Goal: Transaction & Acquisition: Purchase product/service

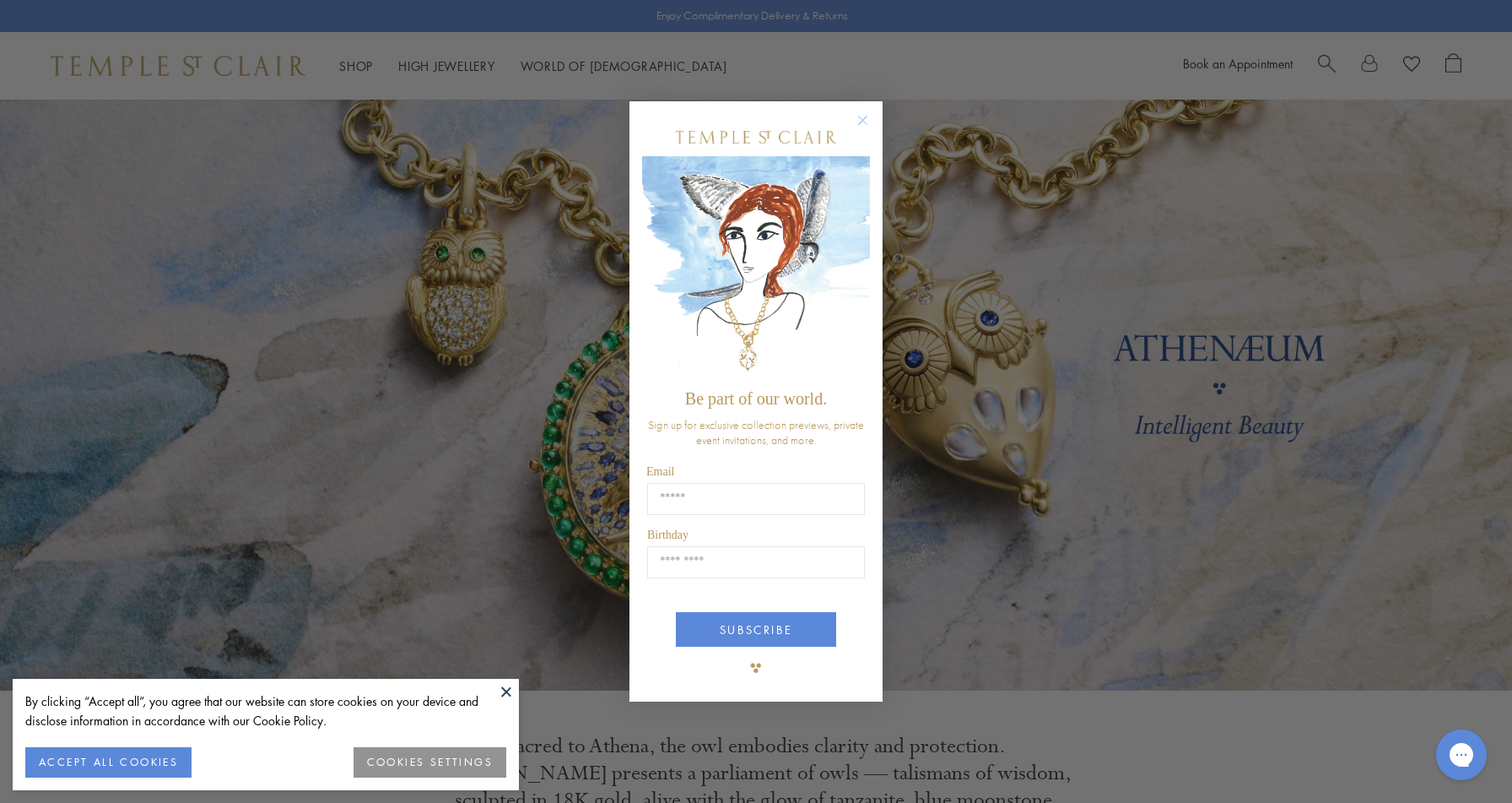
click at [861, 126] on circle "Close dialog" at bounding box center [863, 119] width 20 height 20
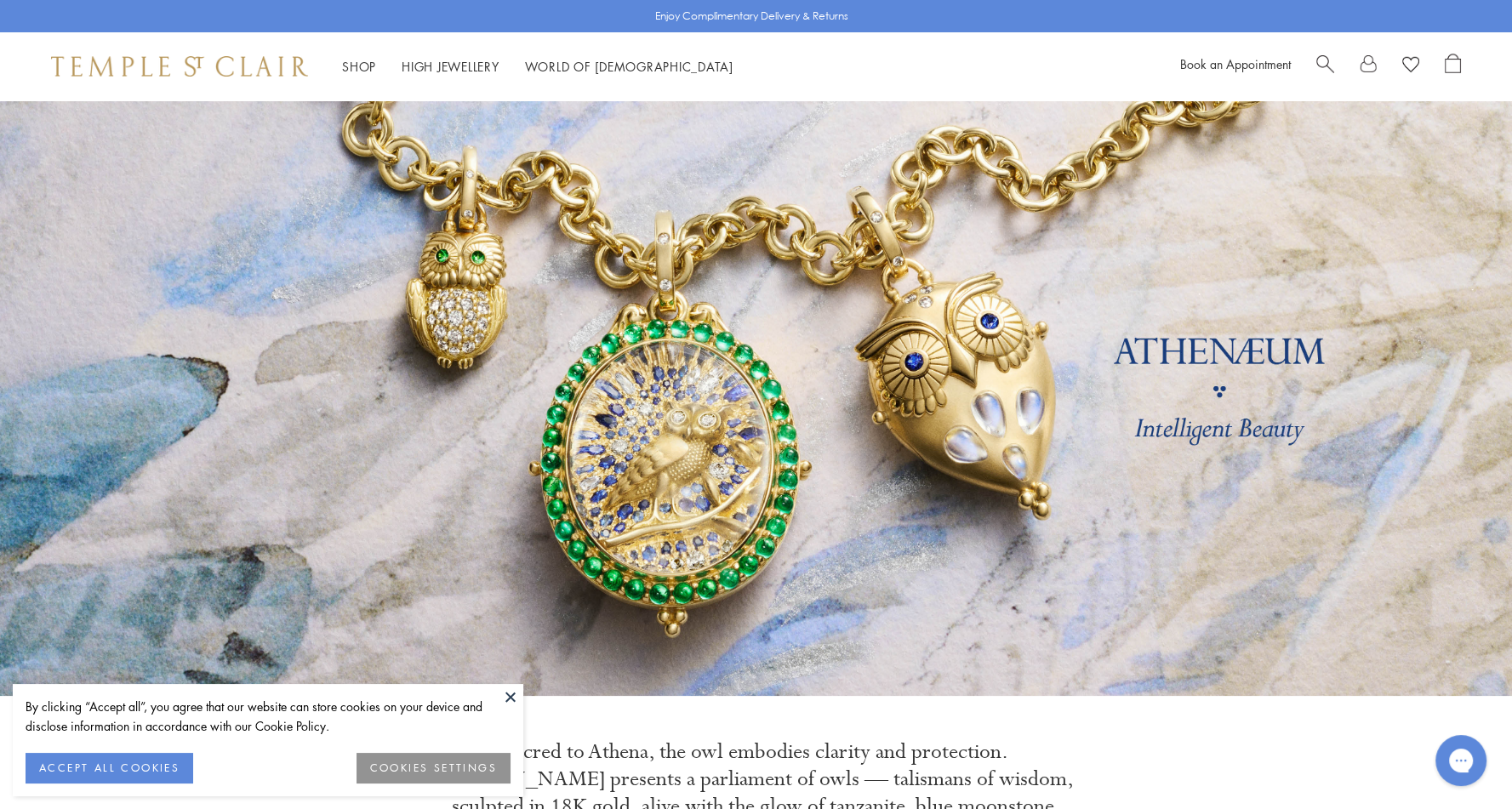
click at [511, 694] on button at bounding box center [510, 696] width 25 height 25
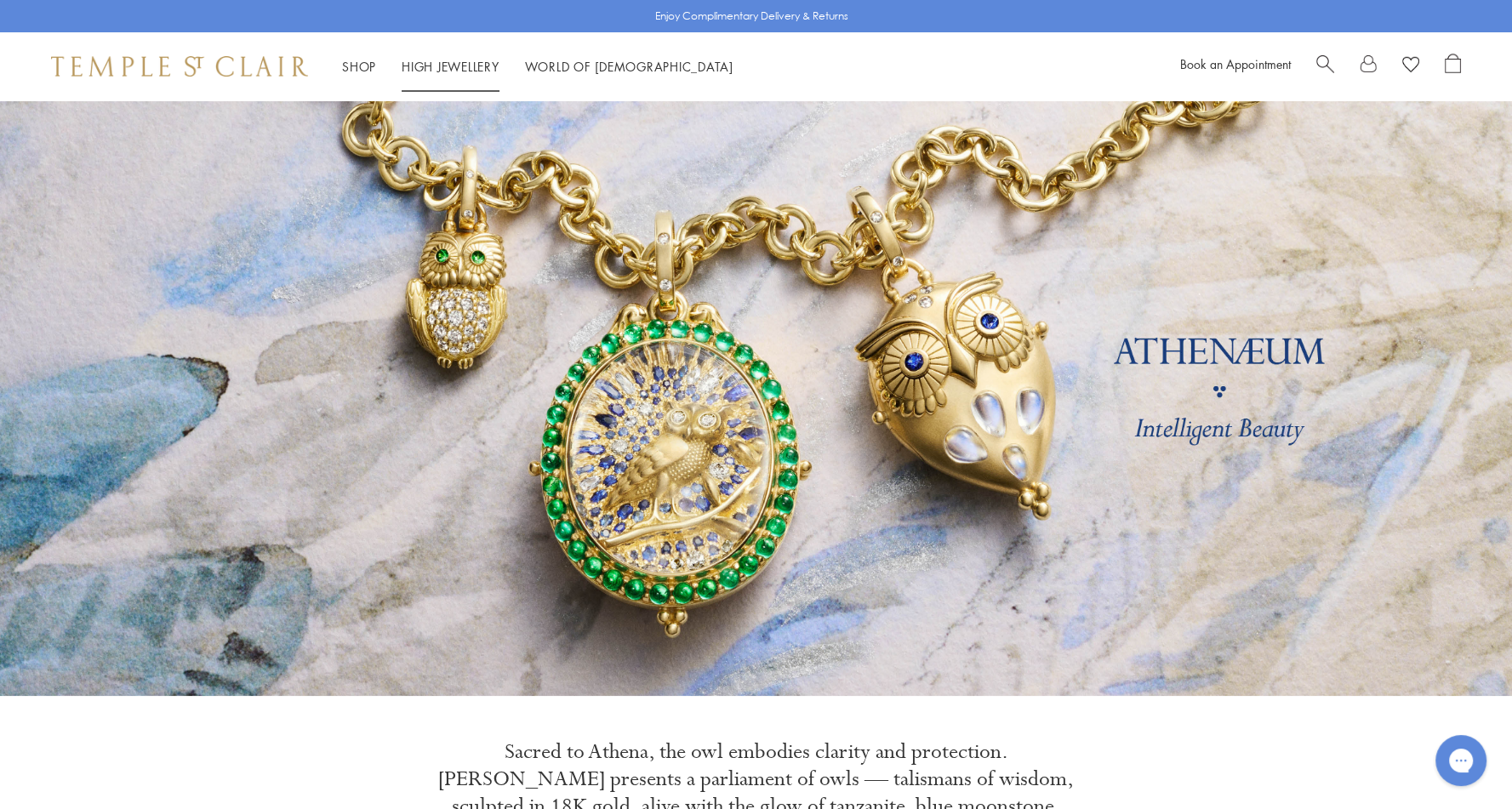
click at [465, 64] on link "High Jewellery High Jewellery" at bounding box center [450, 66] width 97 height 17
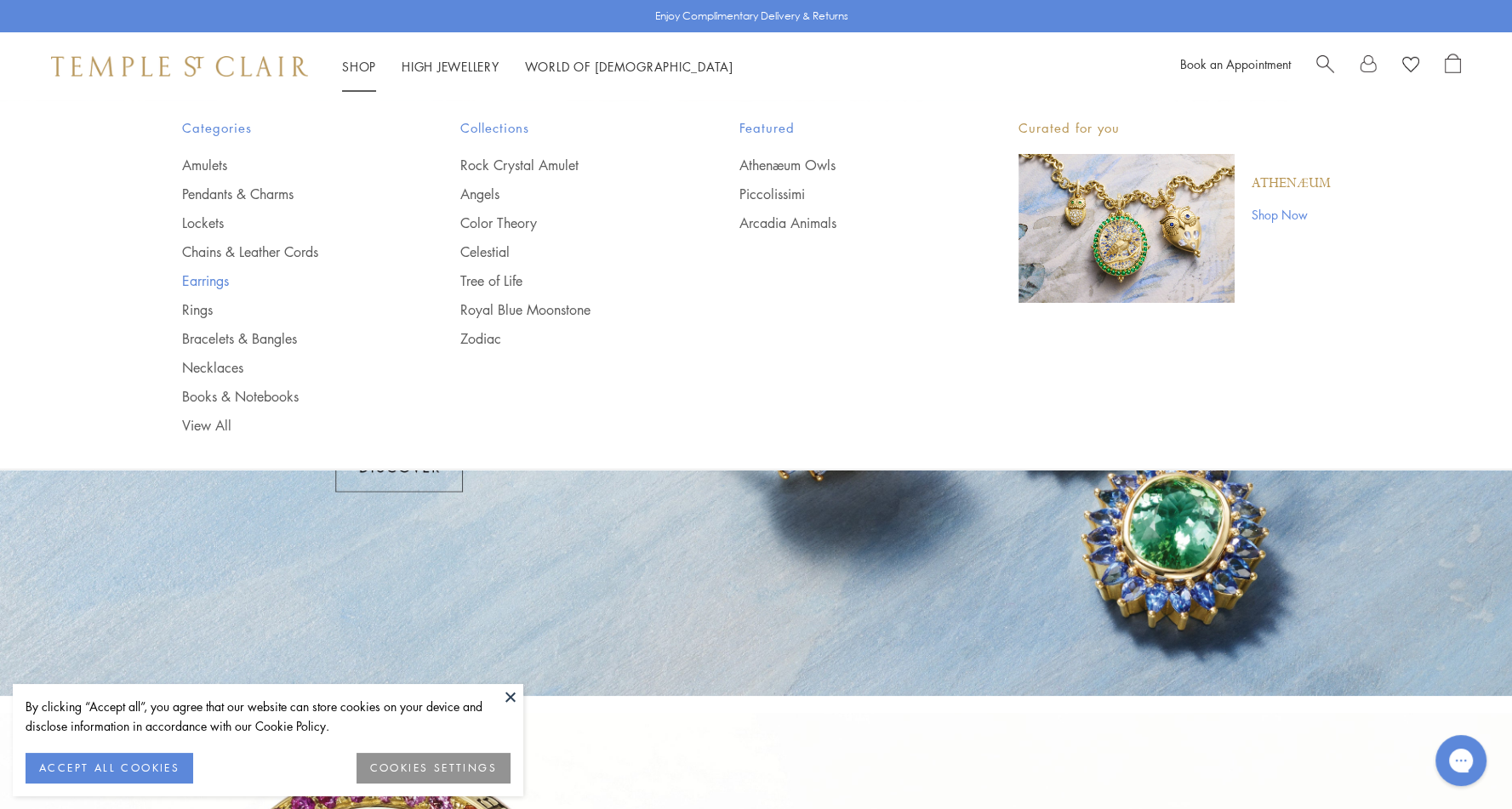
click at [204, 274] on link "Earrings" at bounding box center [287, 280] width 211 height 18
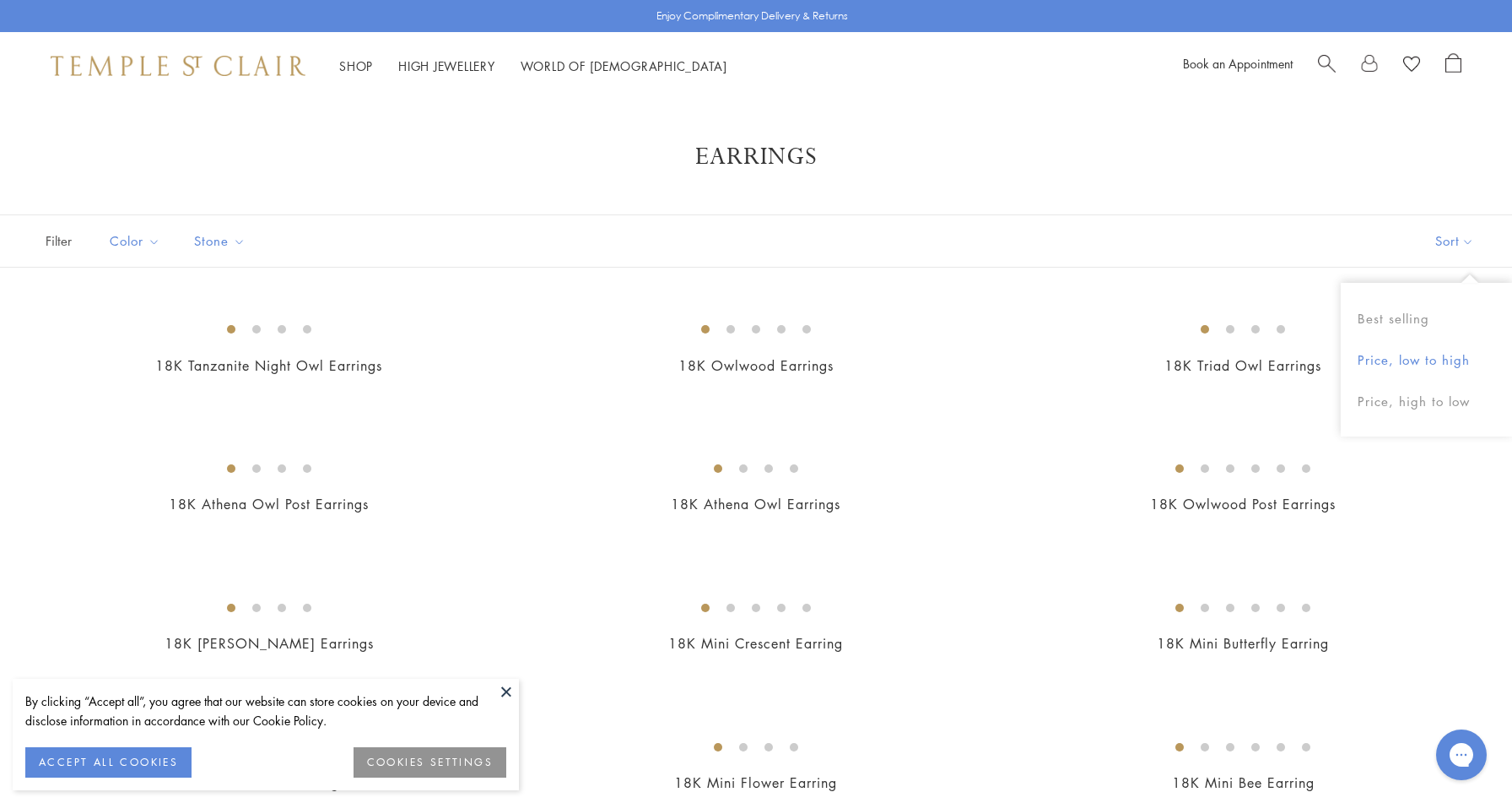
click at [1422, 354] on button "Price, low to high" at bounding box center [1426, 361] width 171 height 42
click at [508, 692] on button at bounding box center [506, 691] width 25 height 25
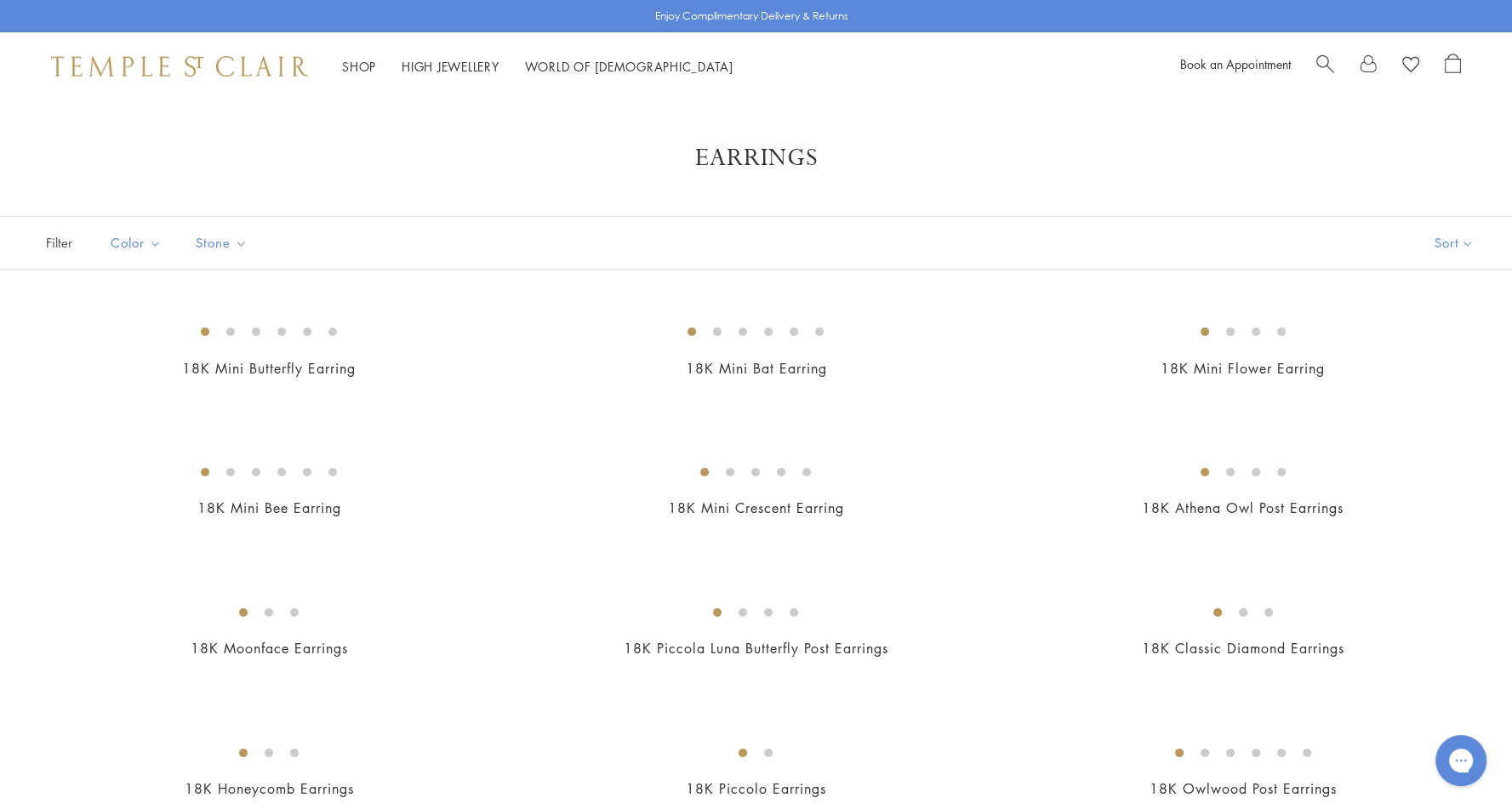
click at [1243, 155] on h1 "Earrings" at bounding box center [756, 158] width 1376 height 31
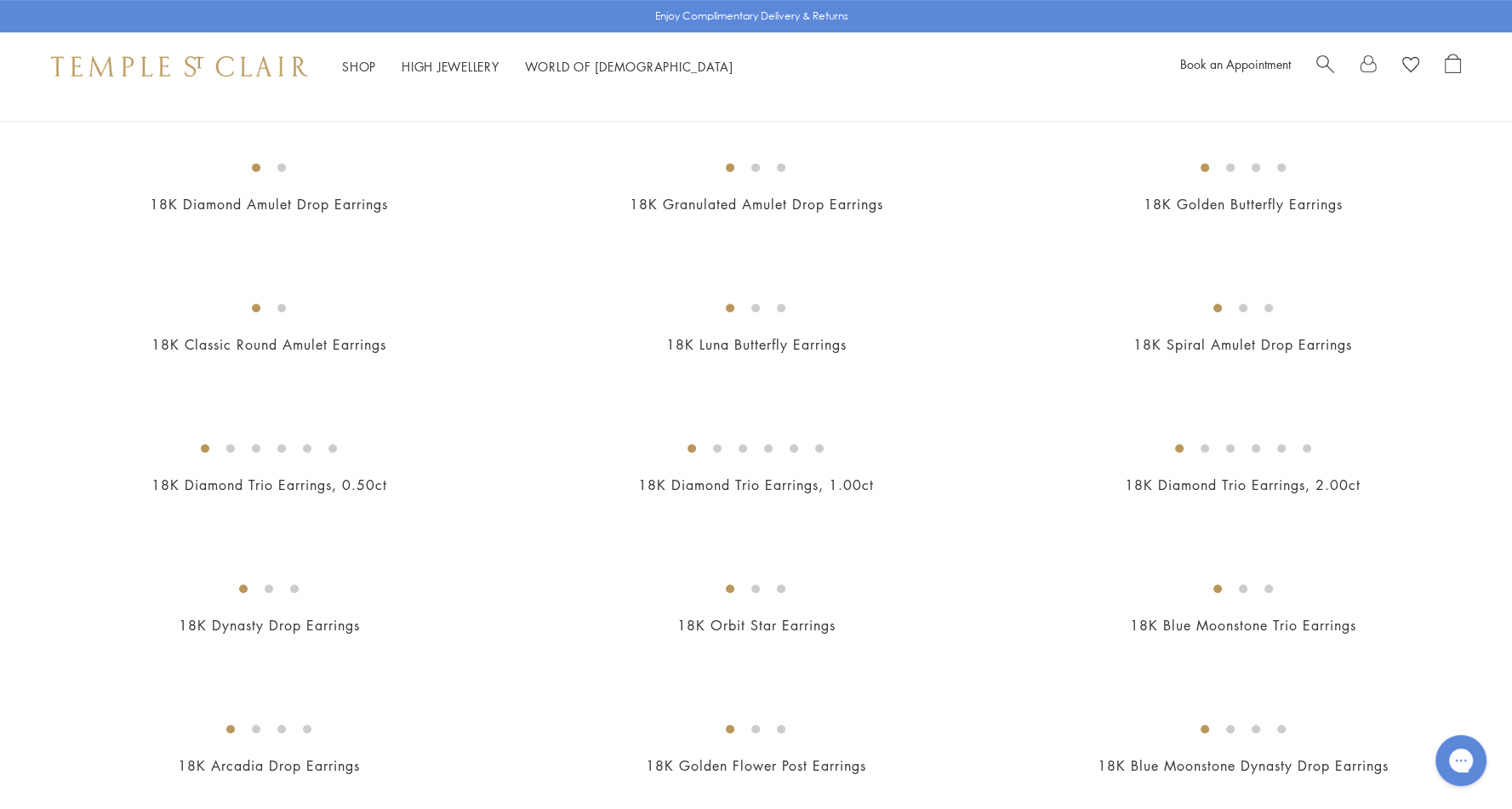
scroll to position [1271, 0]
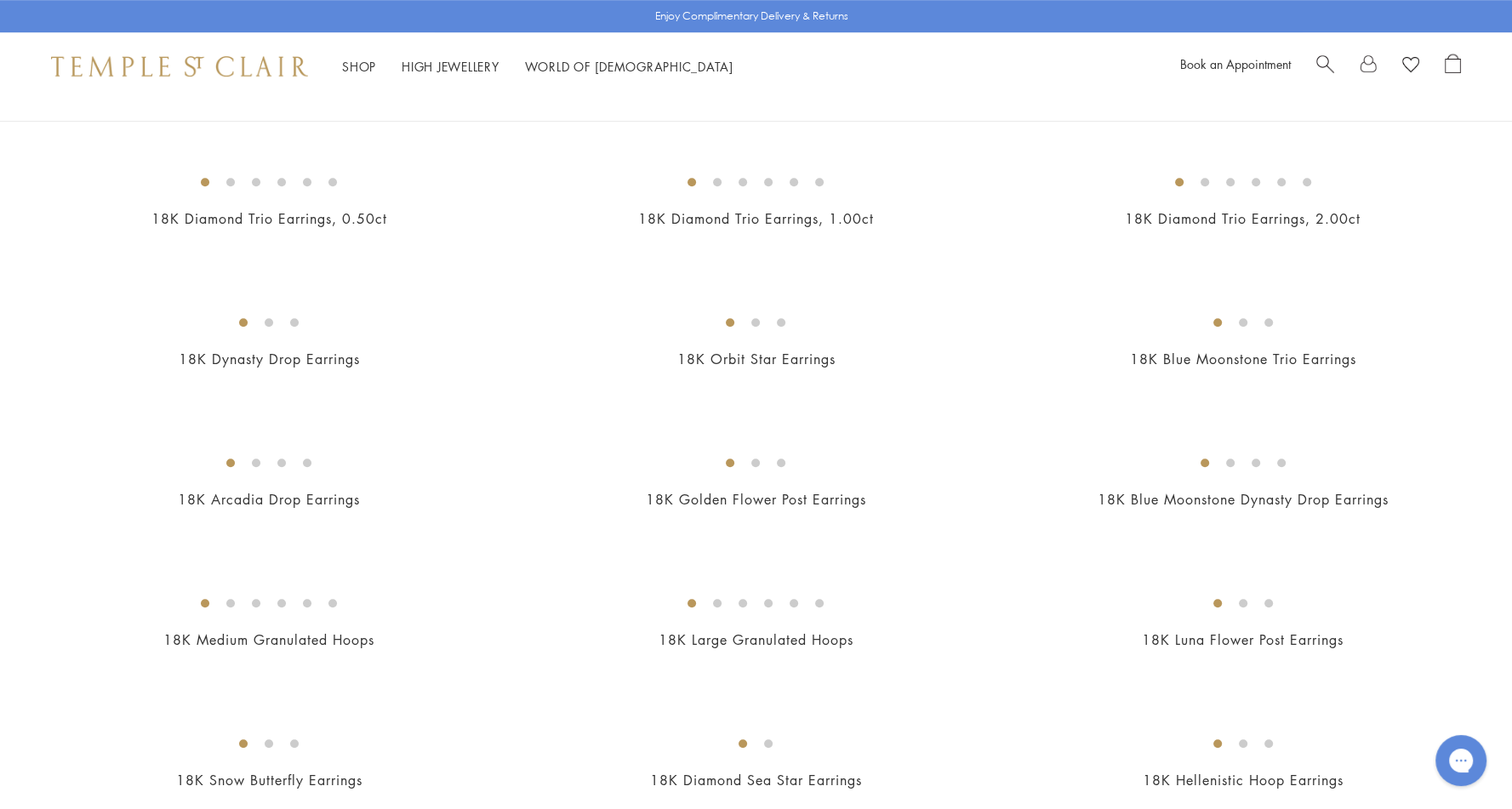
click at [0, 0] on img at bounding box center [0, 0] width 0 height 0
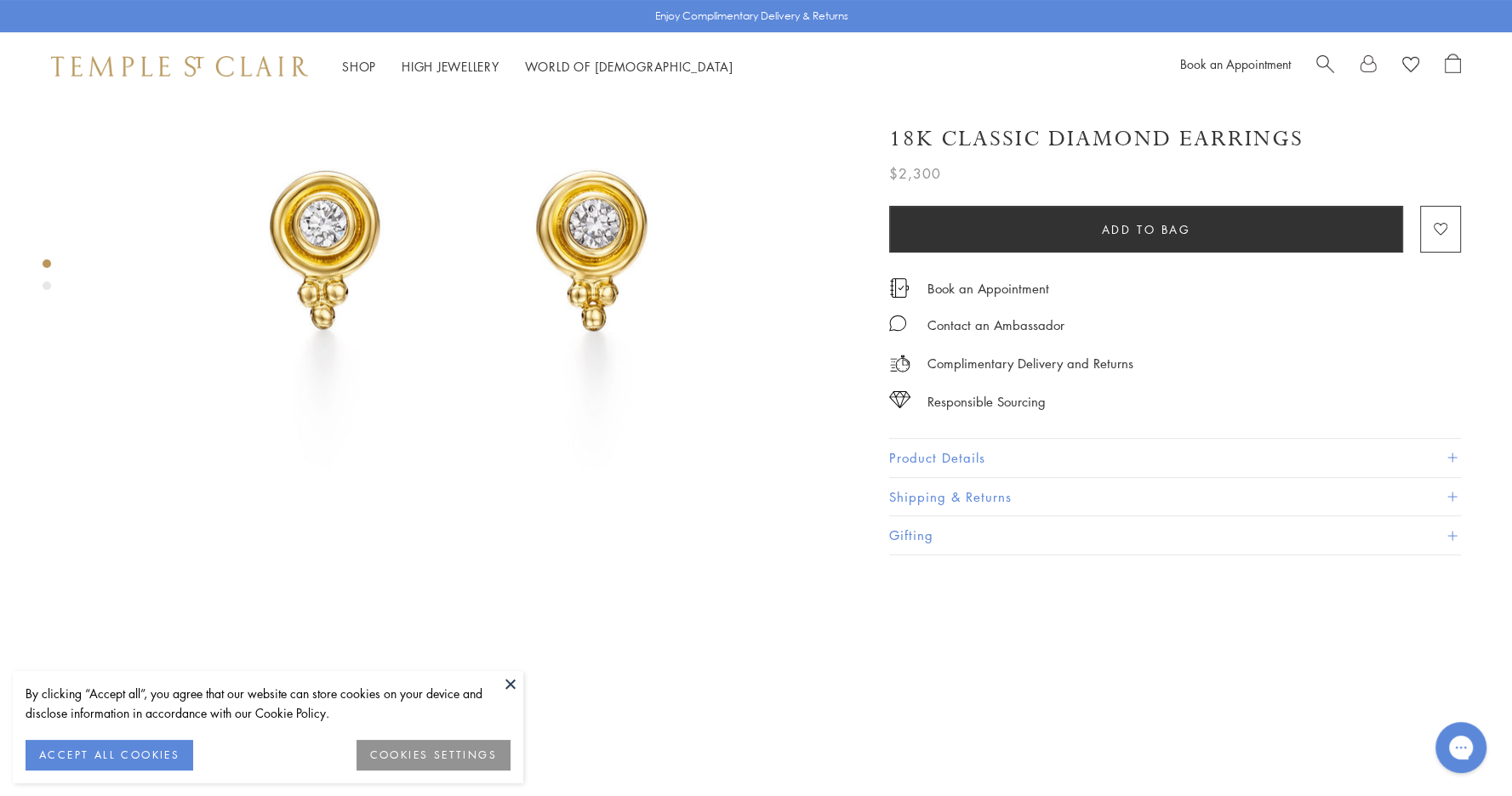
scroll to position [247, 0]
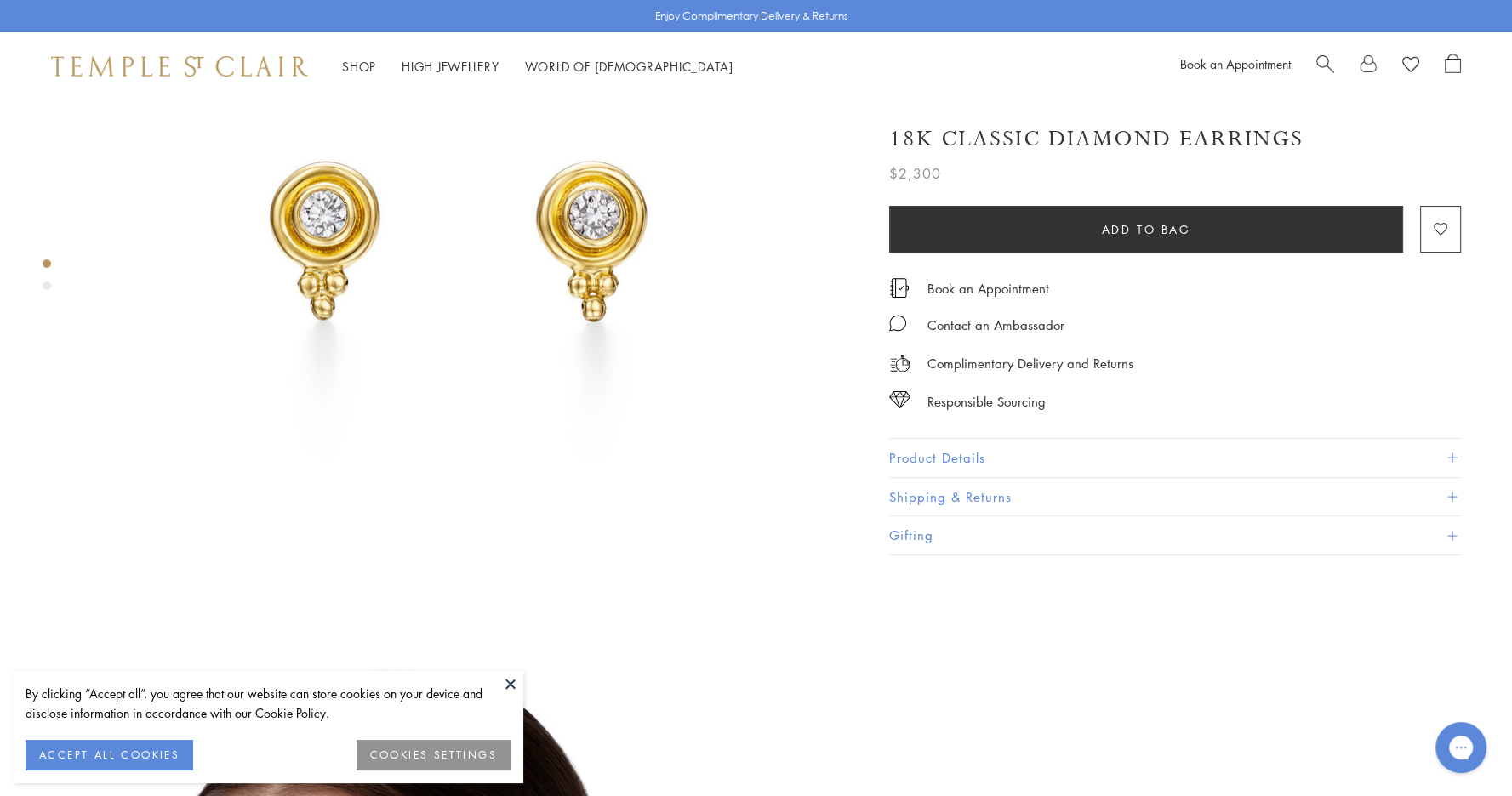
click at [849, 258] on div at bounding box center [449, 629] width 899 height 1552
